Goal: Book appointment/travel/reservation

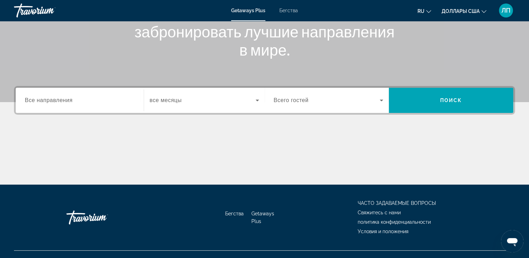
scroll to position [120, 0]
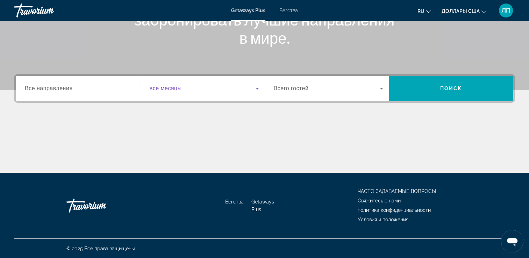
click at [257, 87] on icon "Виджет поиска" at bounding box center [257, 88] width 8 height 8
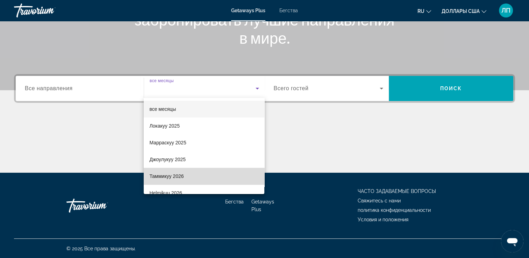
click at [217, 174] on mat-option "Таммикуу 2026" at bounding box center [204, 176] width 121 height 17
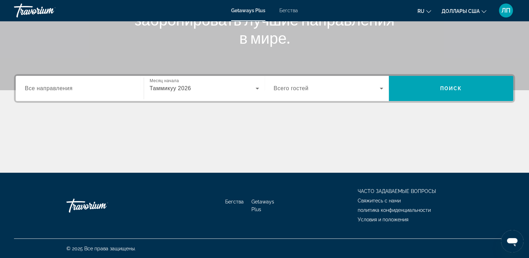
click at [66, 87] on span "Все направления" at bounding box center [49, 88] width 48 height 6
click at [66, 87] on input "Destination Все направления" at bounding box center [80, 89] width 110 height 8
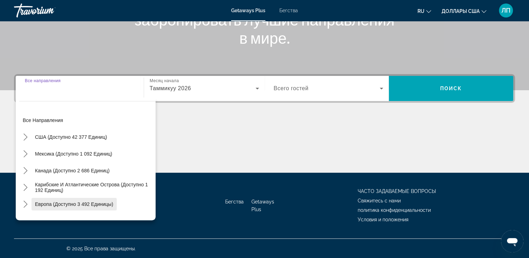
click at [71, 204] on span "Европа (доступно 3 492 единицы)" at bounding box center [74, 204] width 78 height 6
type input "**********"
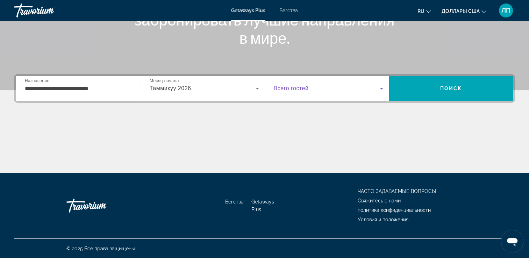
click at [380, 91] on icon "Виджет поиска" at bounding box center [381, 88] width 8 height 8
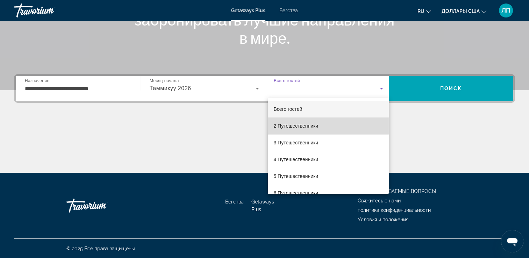
click at [341, 125] on mat-option "2 Путешественники" at bounding box center [328, 125] width 121 height 17
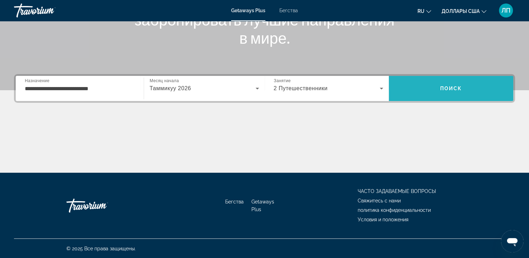
click at [447, 87] on span "Поиск" at bounding box center [451, 89] width 22 height 6
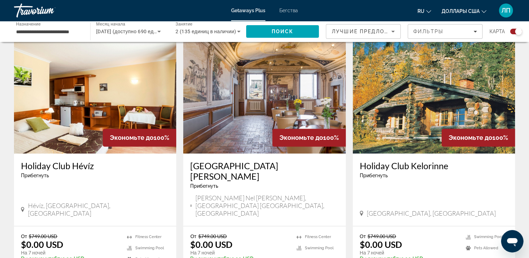
scroll to position [997, 0]
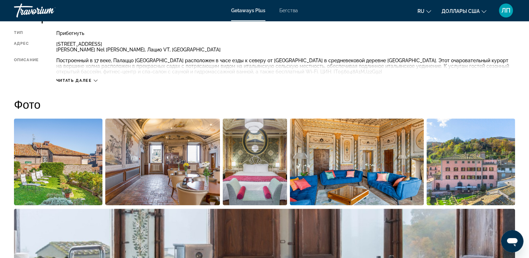
scroll to position [270, 0]
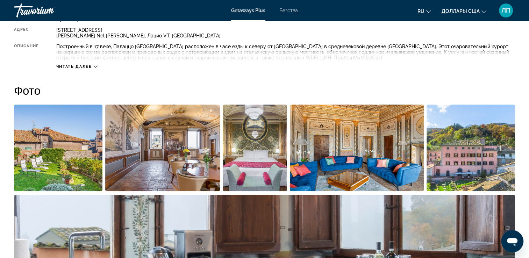
click at [74, 173] on img "Открыть полноэкранный слайдер изображений" at bounding box center [58, 148] width 88 height 87
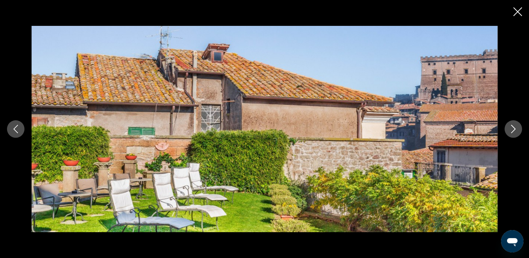
click at [512, 130] on icon "Следующее изображение" at bounding box center [513, 129] width 8 height 8
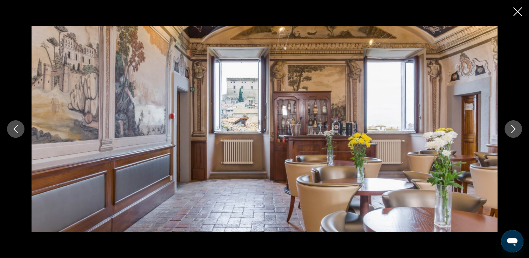
click at [512, 130] on icon "Следующее изображение" at bounding box center [513, 129] width 8 height 8
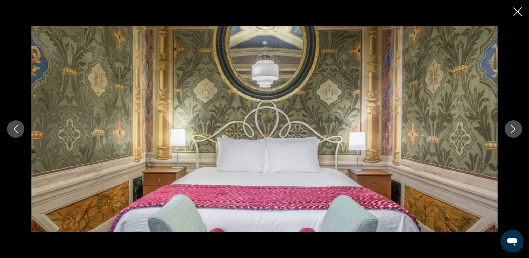
click at [512, 130] on icon "Следующее изображение" at bounding box center [513, 129] width 8 height 8
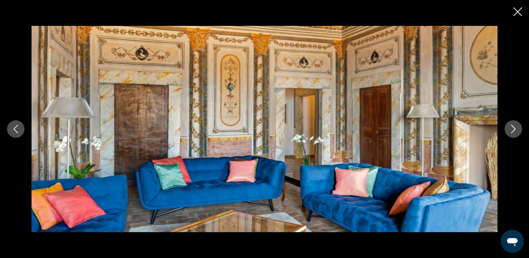
click at [512, 130] on icon "Следующее изображение" at bounding box center [513, 129] width 8 height 8
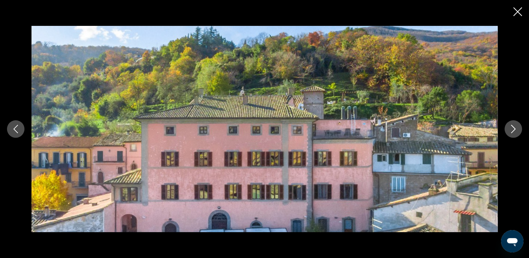
click at [512, 130] on icon "Следующее изображение" at bounding box center [513, 129] width 8 height 8
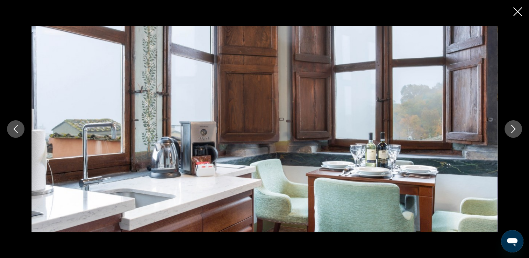
click at [512, 130] on icon "Следующее изображение" at bounding box center [513, 129] width 8 height 8
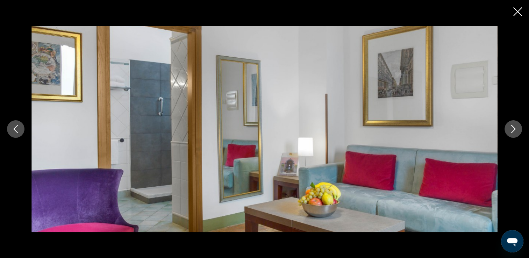
click at [512, 130] on icon "Следующее изображение" at bounding box center [513, 129] width 8 height 8
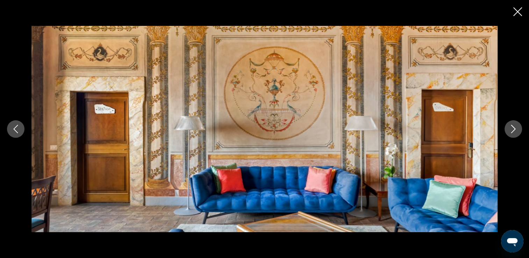
click at [512, 130] on icon "Следующее изображение" at bounding box center [513, 129] width 8 height 8
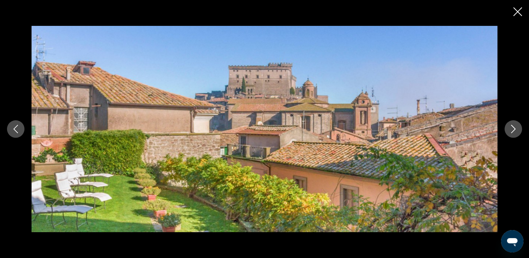
click at [512, 130] on icon "Следующее изображение" at bounding box center [513, 129] width 8 height 8
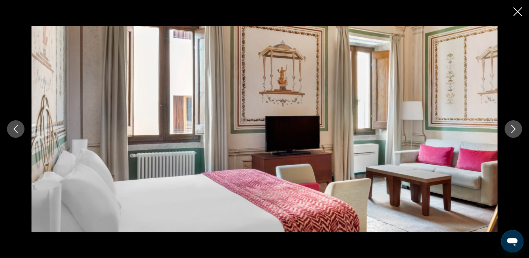
click at [512, 130] on icon "Следующее изображение" at bounding box center [513, 129] width 8 height 8
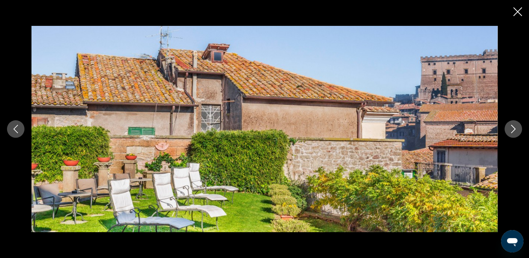
click at [512, 130] on icon "Следующее изображение" at bounding box center [513, 129] width 8 height 8
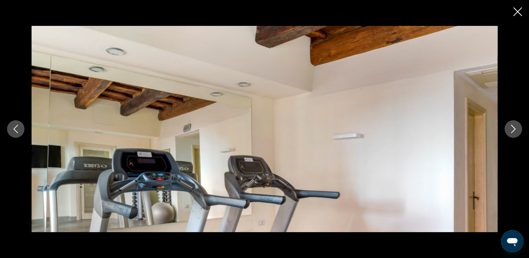
click at [509, 130] on icon "Следующее изображение" at bounding box center [513, 129] width 8 height 8
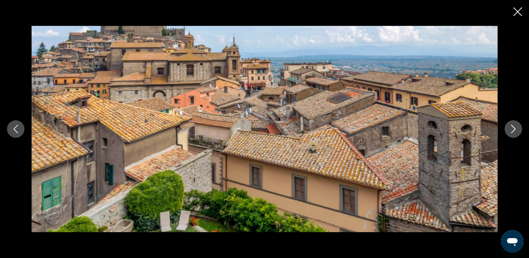
click at [509, 130] on icon "Следующее изображение" at bounding box center [513, 129] width 8 height 8
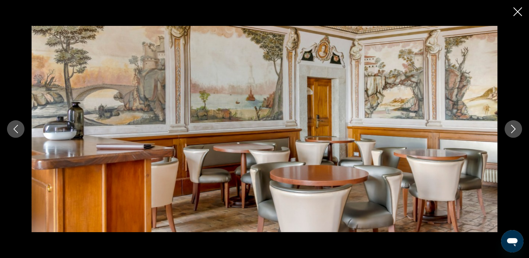
click at [509, 130] on icon "Следующее изображение" at bounding box center [513, 129] width 8 height 8
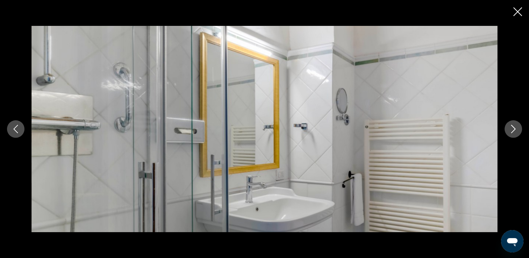
click at [509, 130] on icon "Следующее изображение" at bounding box center [513, 129] width 8 height 8
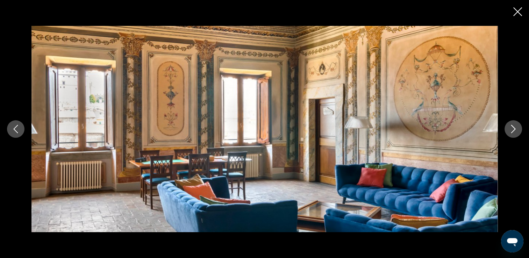
click at [509, 130] on icon "Следующее изображение" at bounding box center [513, 129] width 8 height 8
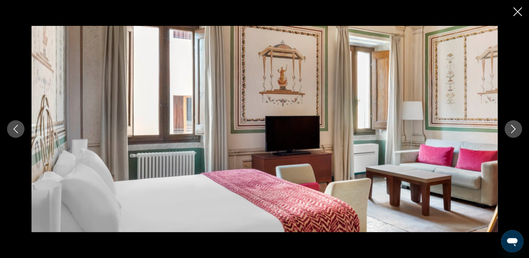
click at [509, 130] on icon "Следующее изображение" at bounding box center [513, 129] width 8 height 8
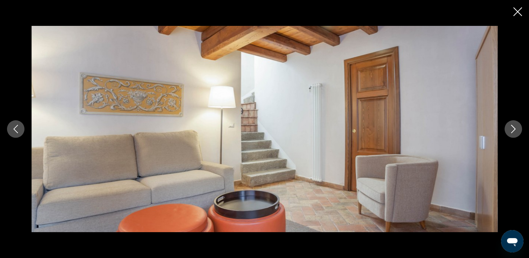
click at [509, 130] on icon "Следующее изображение" at bounding box center [513, 129] width 8 height 8
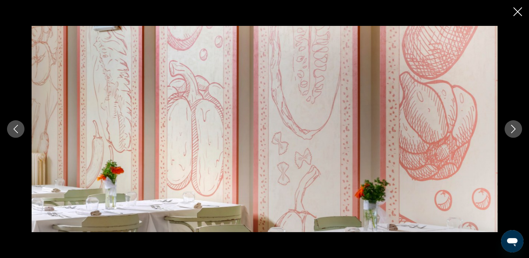
click at [509, 130] on icon "Следующее изображение" at bounding box center [513, 129] width 8 height 8
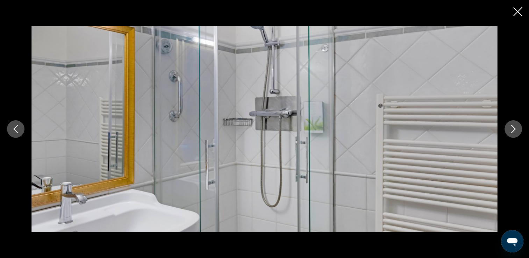
click at [509, 130] on icon "Следующее изображение" at bounding box center [513, 129] width 8 height 8
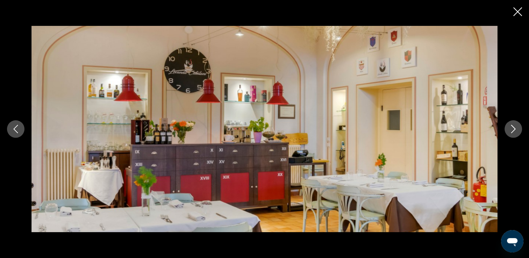
click at [512, 127] on icon "Следующее изображение" at bounding box center [513, 129] width 5 height 8
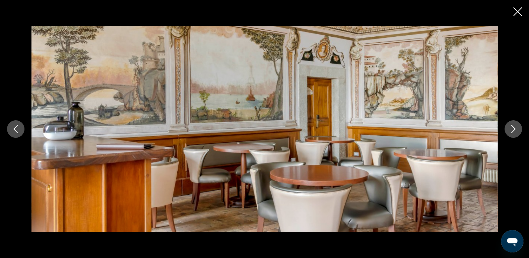
click at [512, 127] on icon "Следующее изображение" at bounding box center [513, 129] width 5 height 8
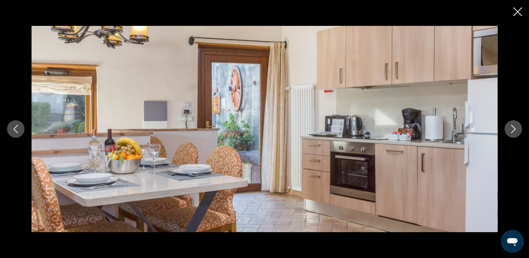
click at [515, 13] on icon "Закрыть слайд-шоу" at bounding box center [517, 11] width 9 height 9
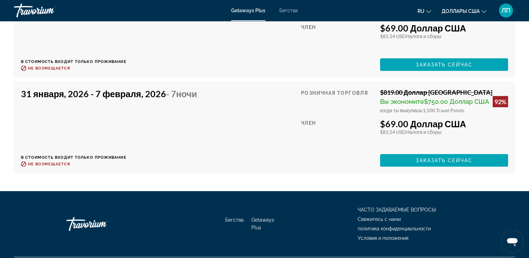
scroll to position [1696, 0]
